Goal: Task Accomplishment & Management: Use online tool/utility

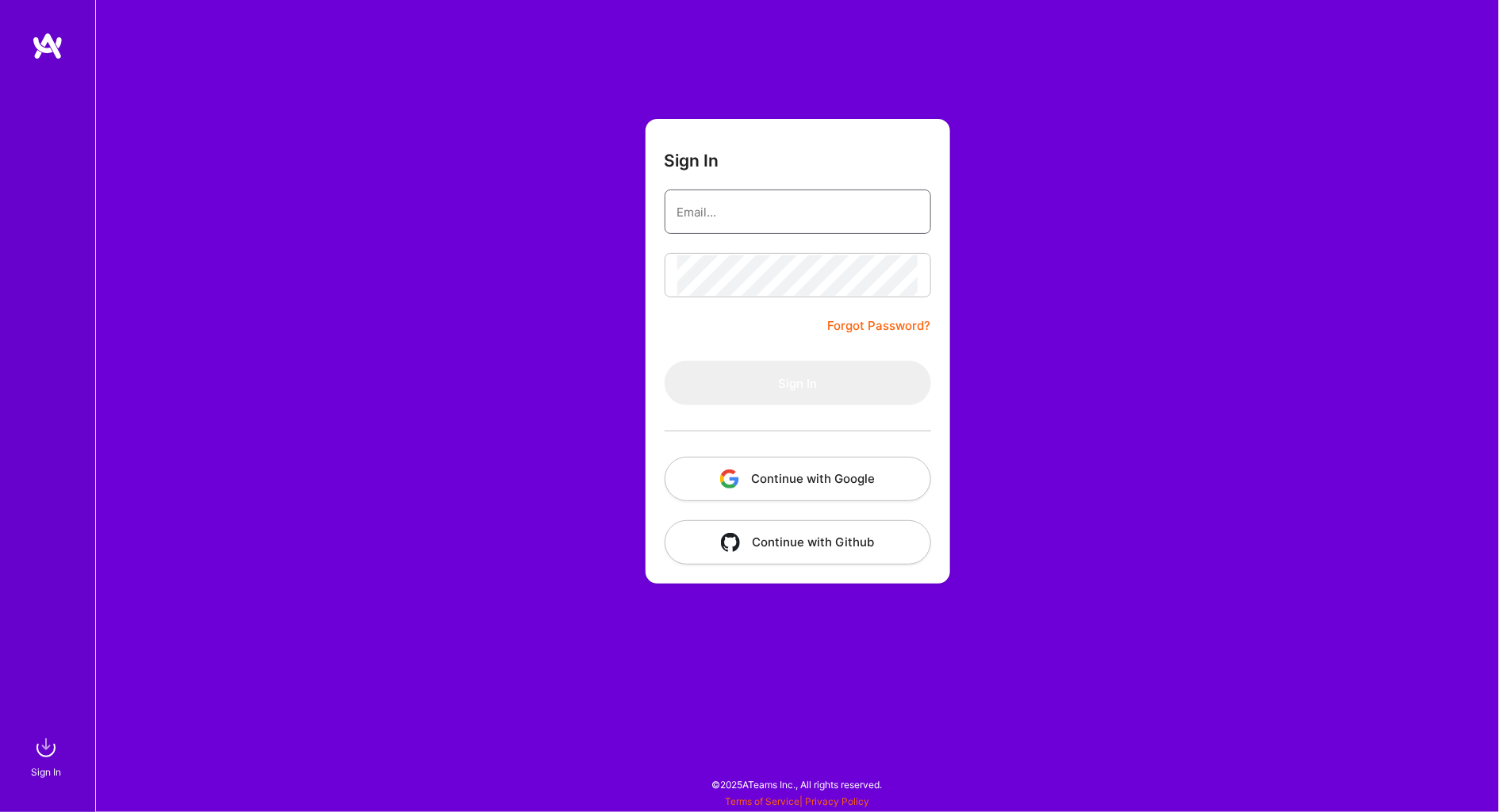
type input "[PERSON_NAME][EMAIL_ADDRESS][PERSON_NAME][DOMAIN_NAME]"
click at [797, 382] on button "Sign In" at bounding box center [798, 383] width 266 height 44
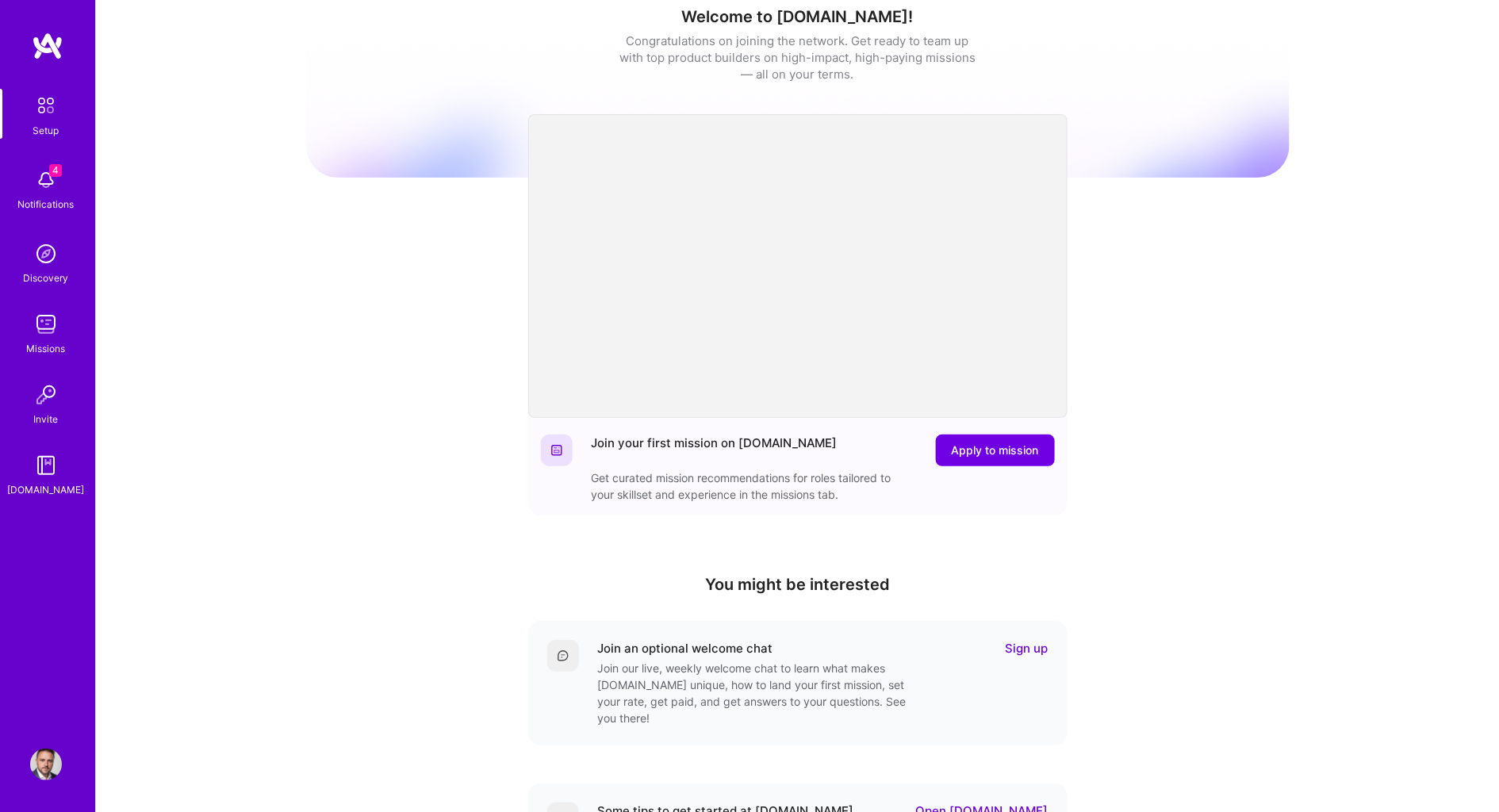
scroll to position [20, 0]
click at [46, 193] on img at bounding box center [45, 179] width 32 height 32
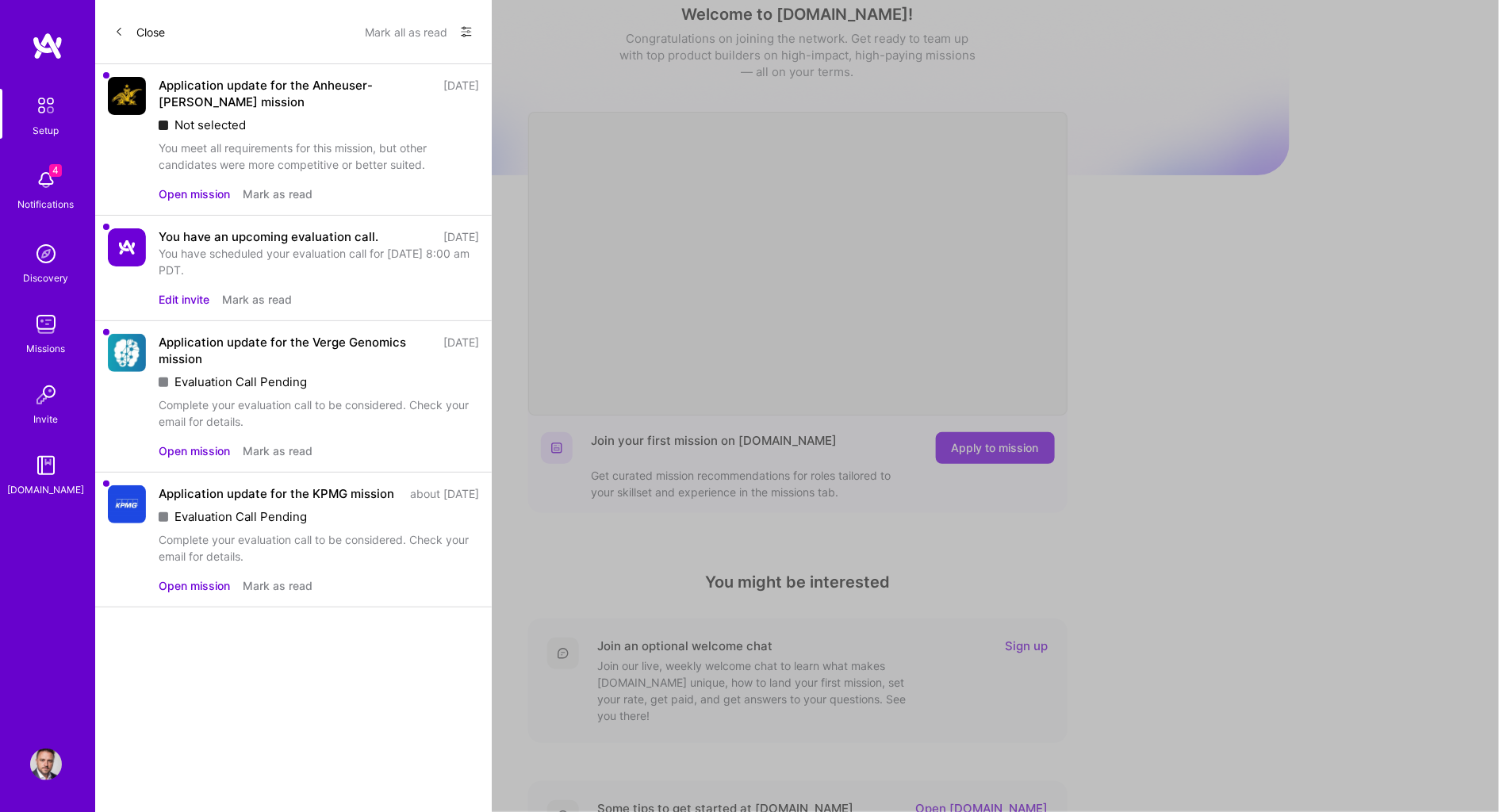
click at [181, 188] on button "Open mission" at bounding box center [195, 193] width 72 height 16
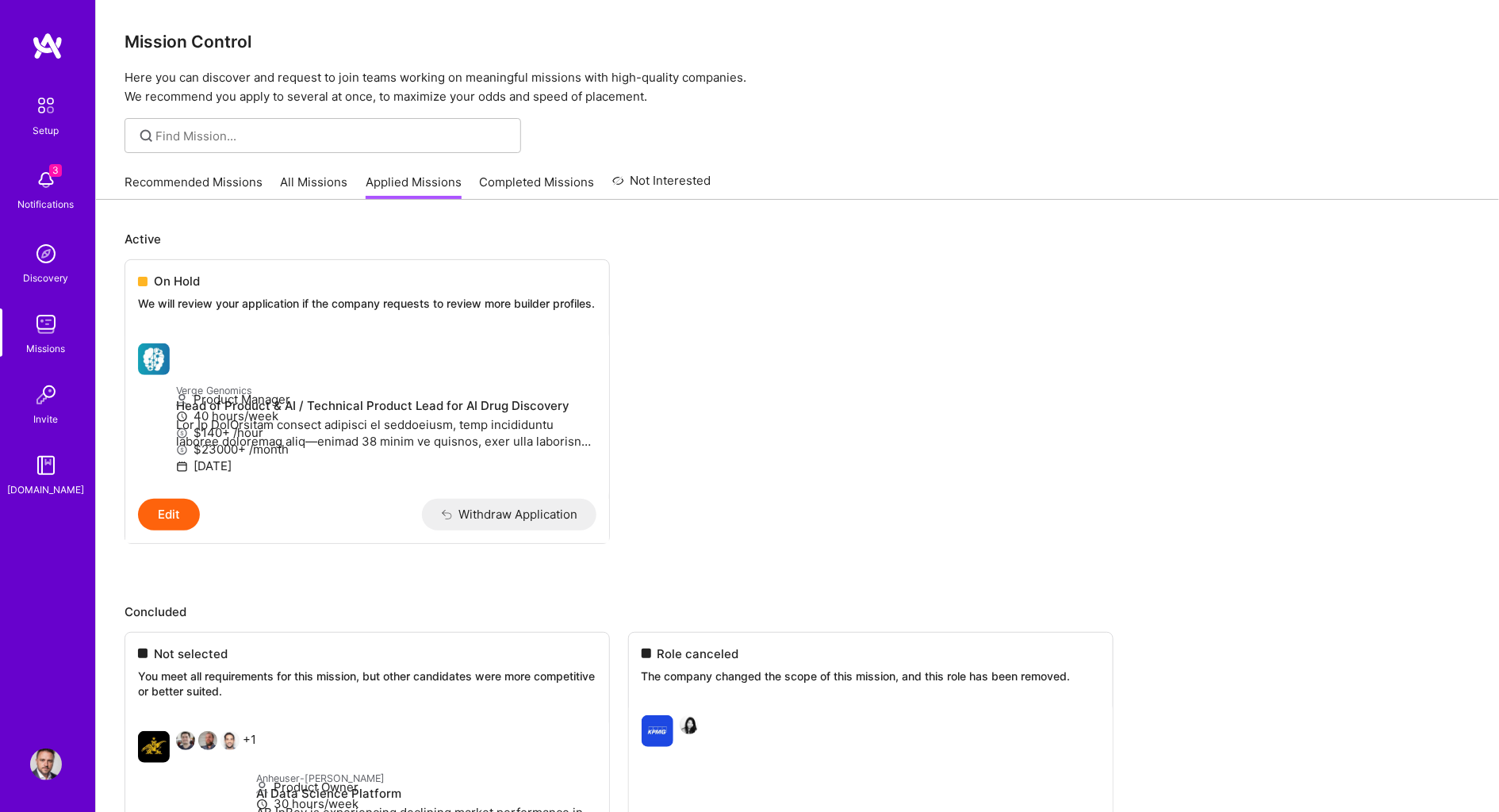
click at [229, 188] on link "Recommended Missions" at bounding box center [194, 186] width 138 height 26
